Goal: Use online tool/utility: Utilize a website feature to perform a specific function

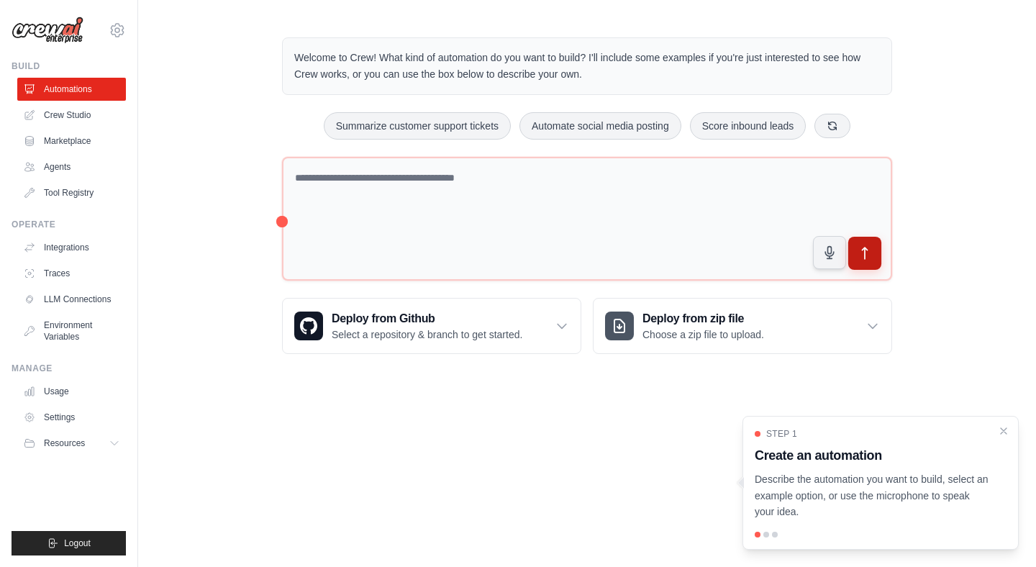
click at [862, 250] on icon "submit" at bounding box center [864, 253] width 15 height 15
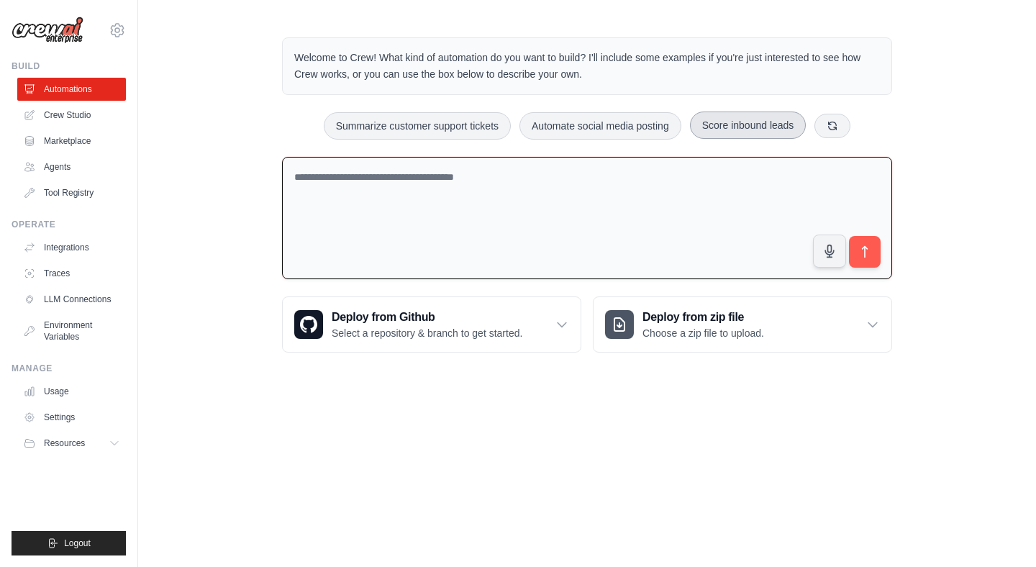
click at [729, 132] on button "Score inbound leads" at bounding box center [748, 124] width 117 height 27
type textarea "**********"
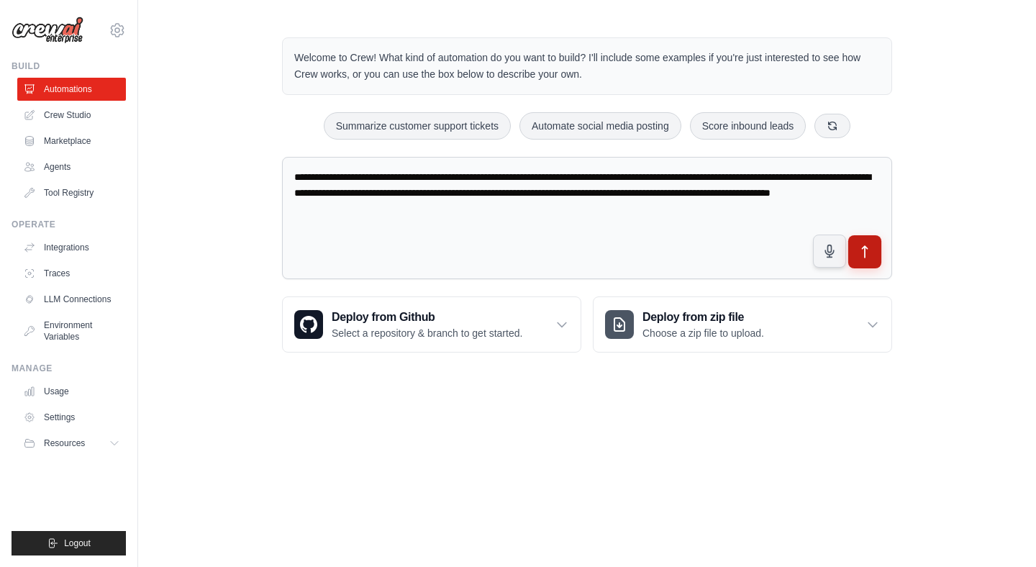
click at [865, 263] on button "submit" at bounding box center [864, 251] width 33 height 33
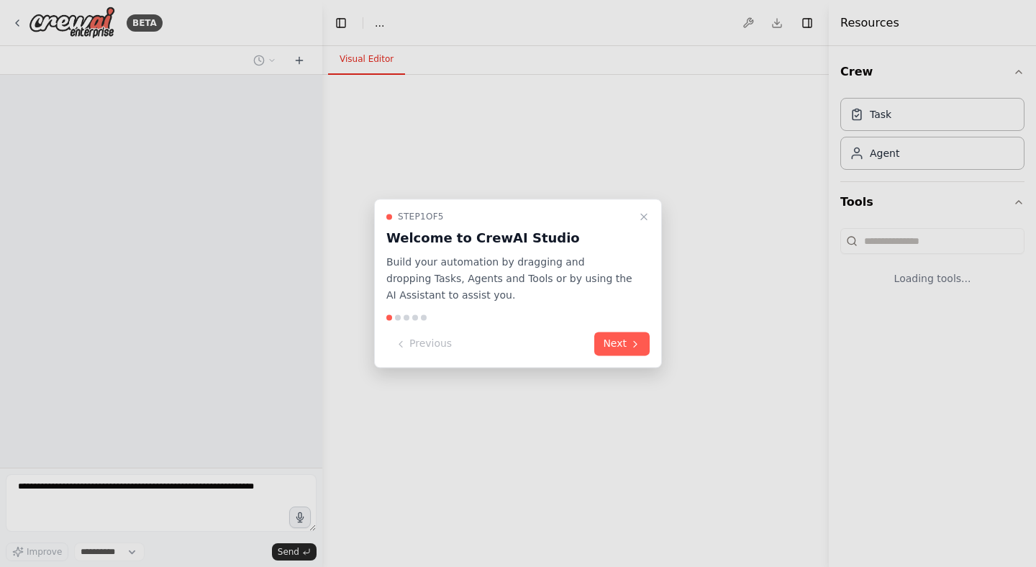
select select "****"
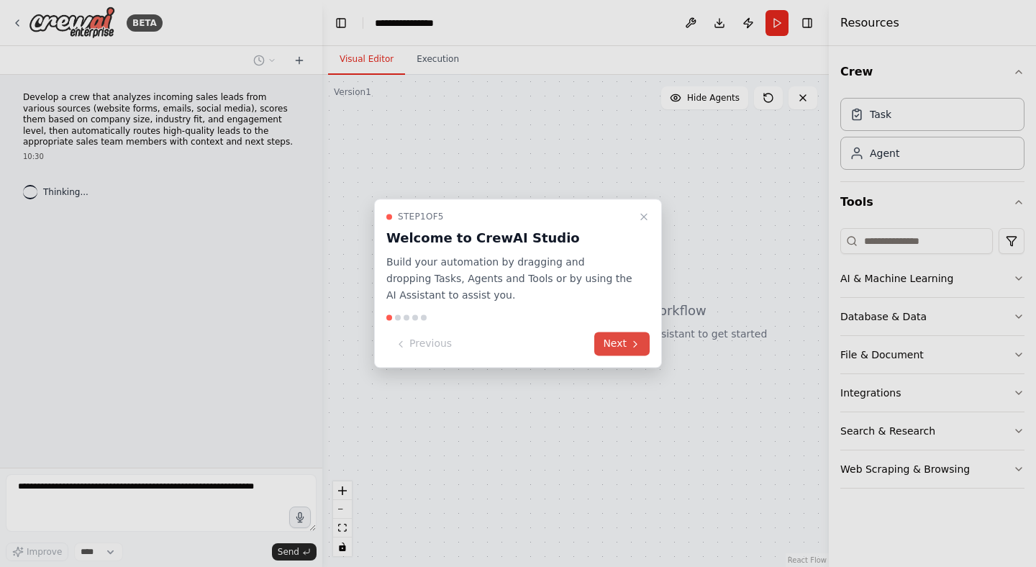
click at [616, 347] on button "Next" at bounding box center [621, 344] width 55 height 24
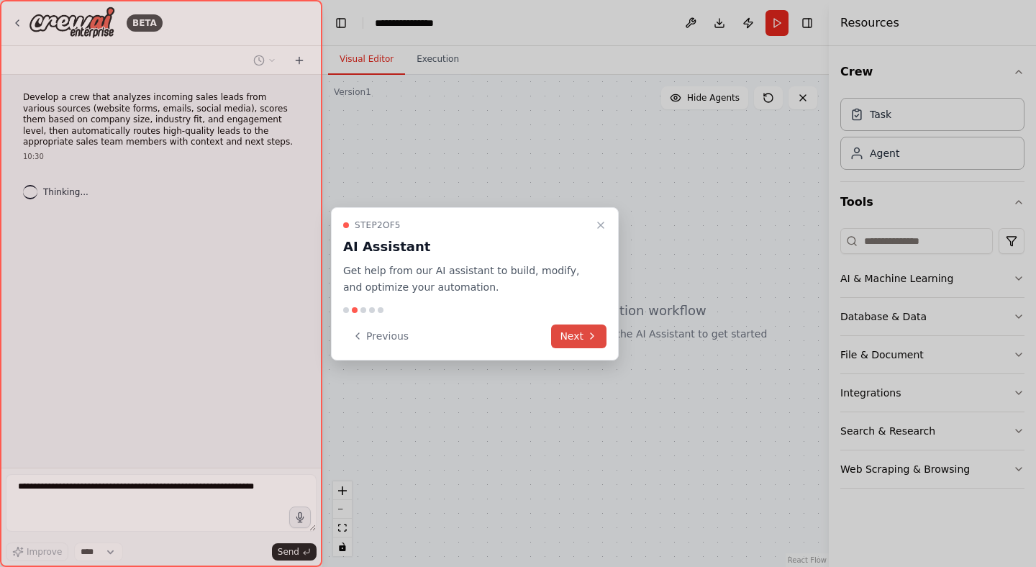
click at [590, 339] on icon at bounding box center [592, 336] width 12 height 12
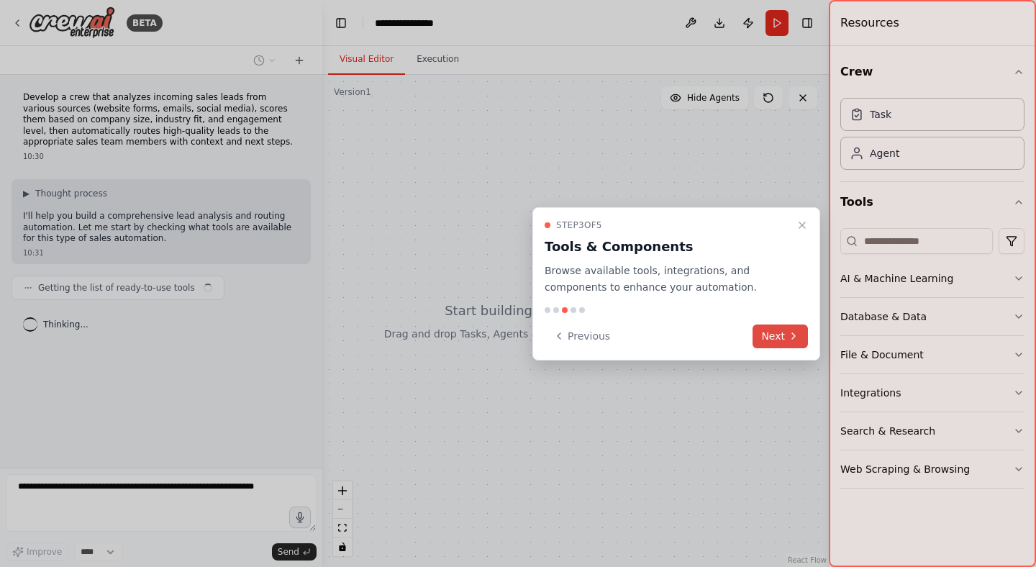
click at [780, 335] on button "Next" at bounding box center [779, 336] width 55 height 24
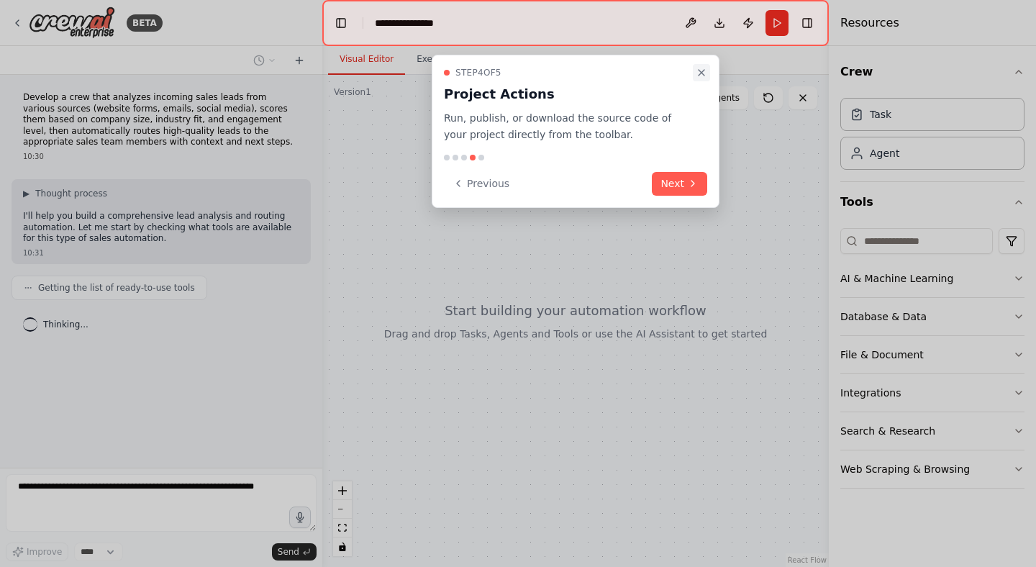
click at [703, 74] on icon "Close walkthrough" at bounding box center [701, 73] width 6 height 6
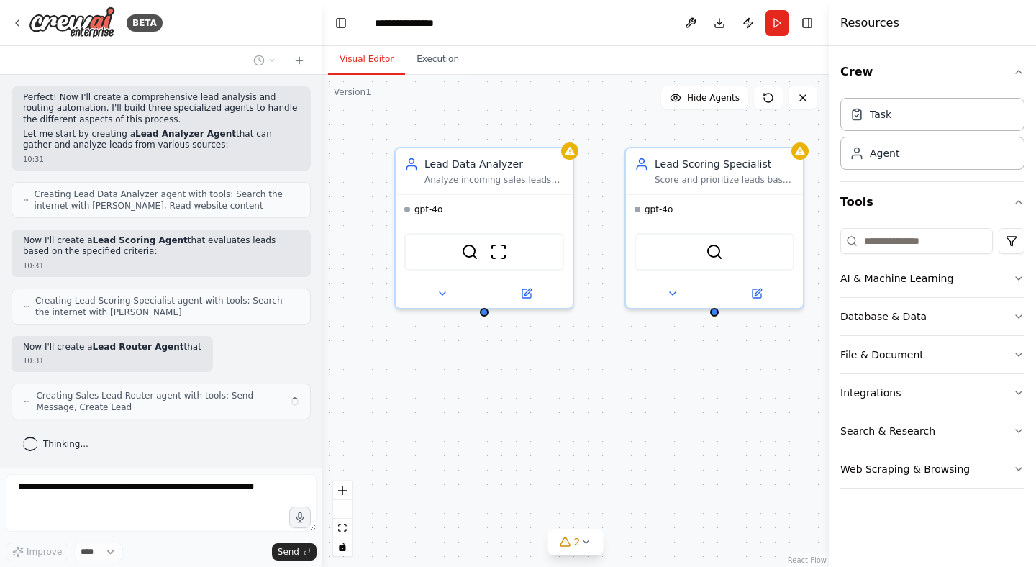
scroll to position [583, 0]
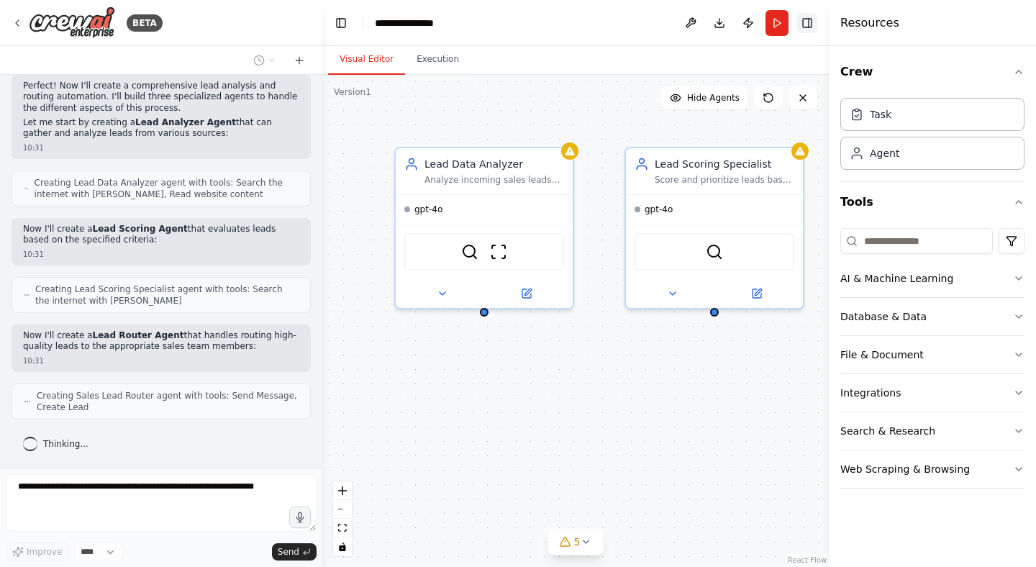
click at [812, 27] on button "Toggle Right Sidebar" at bounding box center [807, 23] width 20 height 20
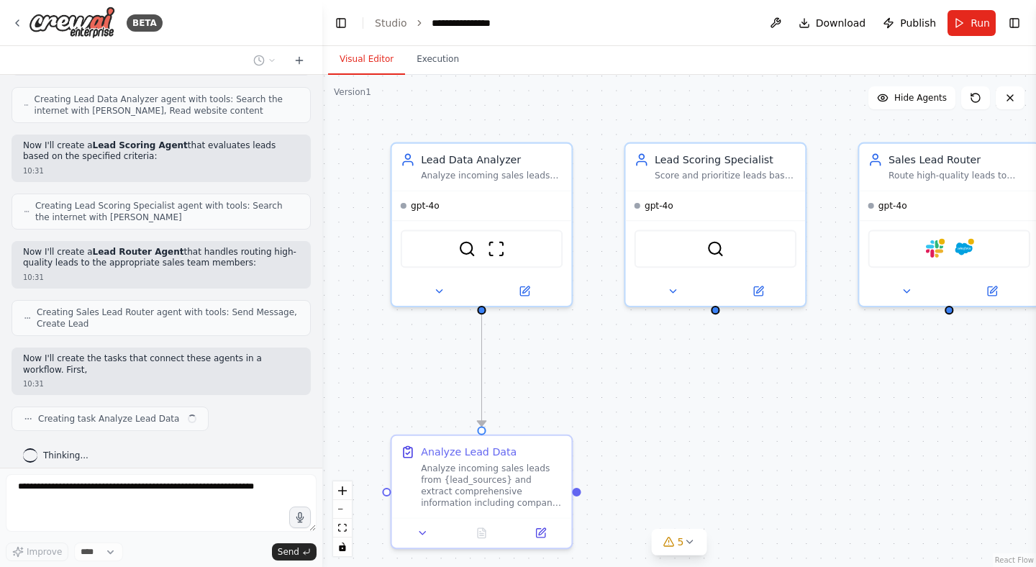
scroll to position [678, 0]
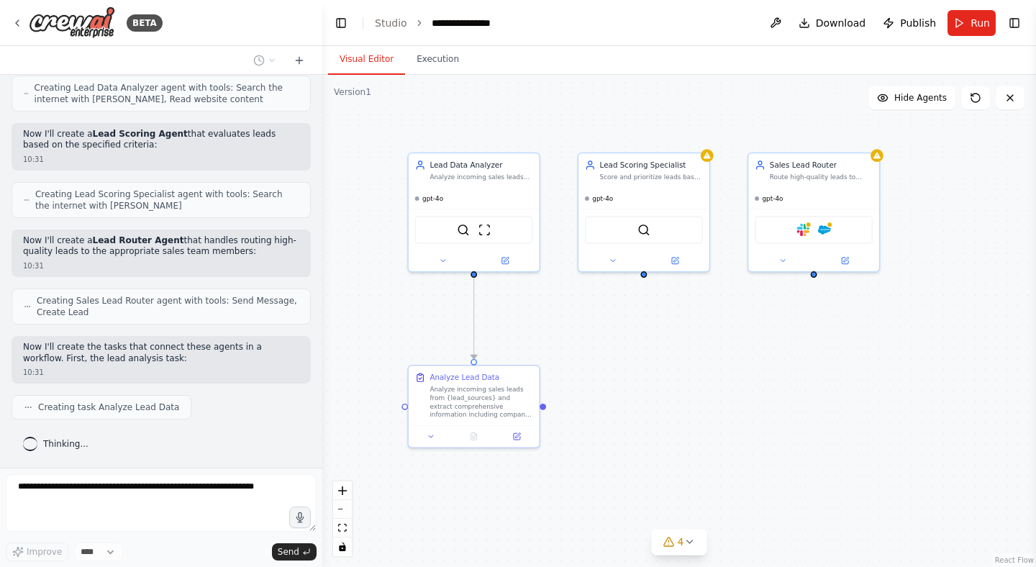
drag, startPoint x: 668, startPoint y: 428, endPoint x: 613, endPoint y: 359, distance: 88.5
click at [613, 359] on div ".deletable-edge-delete-btn { width: 20px; height: 20px; border: 0px solid #ffff…" at bounding box center [678, 321] width 713 height 492
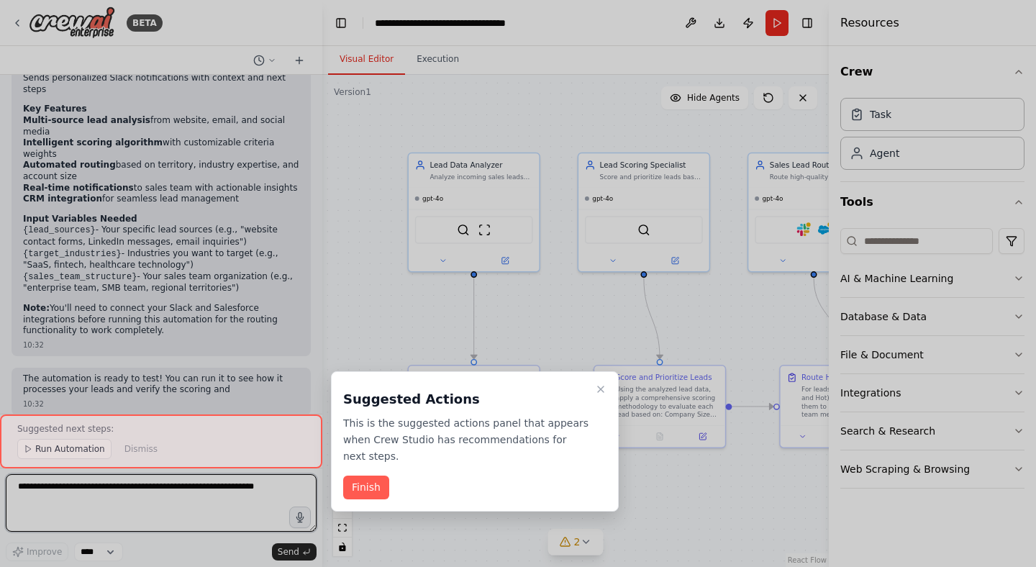
scroll to position [1684, 0]
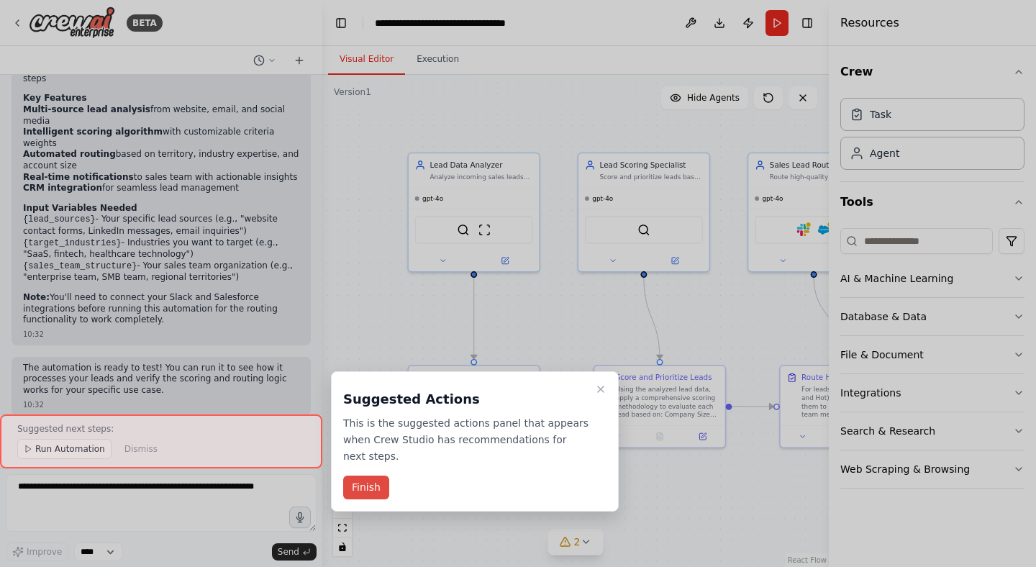
click at [364, 487] on button "Finish" at bounding box center [366, 487] width 46 height 24
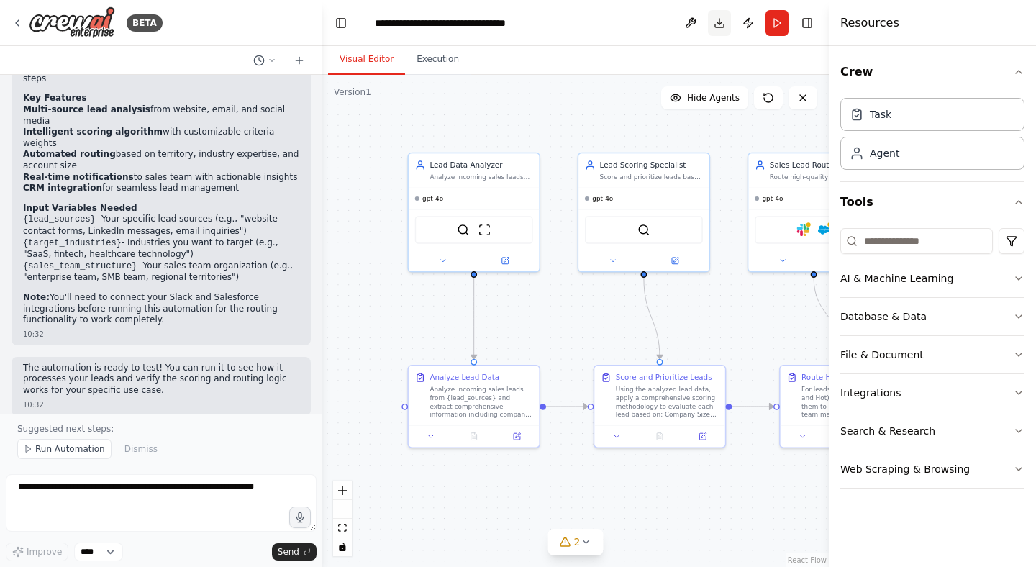
click at [713, 27] on button "Download" at bounding box center [719, 23] width 23 height 26
